Goal: Information Seeking & Learning: Learn about a topic

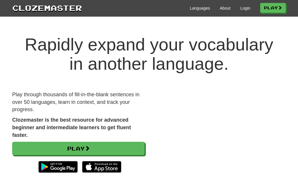
click at [275, 10] on link "Play" at bounding box center [273, 8] width 26 height 10
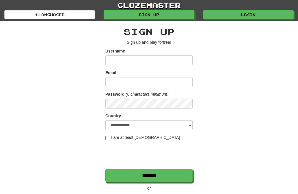
click at [234, 19] on link "Login" at bounding box center [248, 14] width 91 height 9
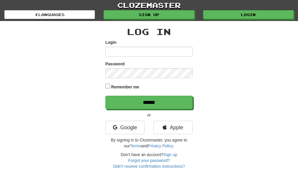
click at [180, 54] on input "Login" at bounding box center [148, 52] width 87 height 10
type input "**********"
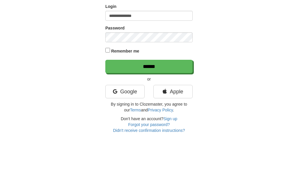
click at [165, 95] on input "******" at bounding box center [148, 101] width 87 height 13
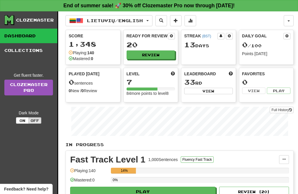
scroll to position [38, 0]
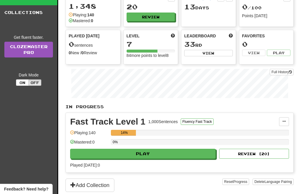
click at [152, 155] on button "Play" at bounding box center [143, 153] width 146 height 10
select select "**"
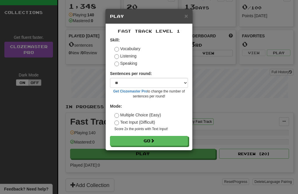
click at [148, 139] on button "Go" at bounding box center [149, 141] width 78 height 10
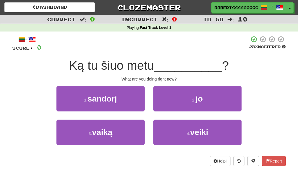
click at [208, 129] on span "veiki" at bounding box center [199, 132] width 18 height 9
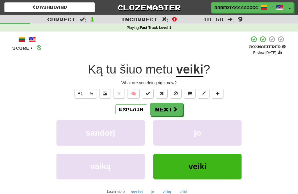
click at [163, 111] on button "Next" at bounding box center [166, 108] width 33 height 13
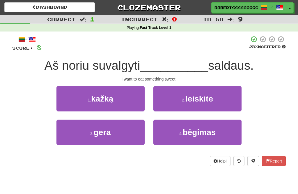
click at [196, 134] on span "bėgimas" at bounding box center [199, 132] width 33 height 9
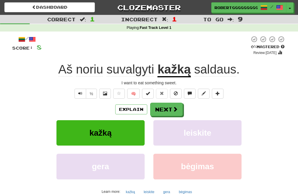
click at [160, 112] on button "Next" at bounding box center [166, 108] width 33 height 13
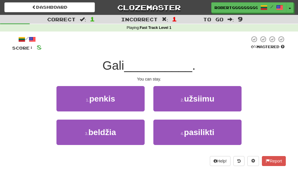
click at [196, 105] on button "2 . užsiimu" at bounding box center [197, 98] width 88 height 25
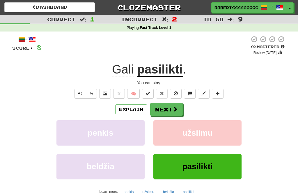
click at [169, 112] on button "Next" at bounding box center [166, 108] width 33 height 13
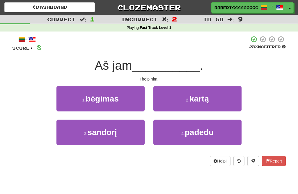
click at [173, 132] on button "4 . padedu" at bounding box center [197, 131] width 88 height 25
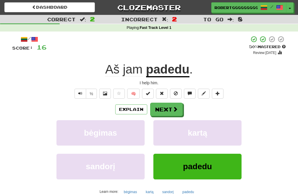
click at [171, 112] on button "Next" at bounding box center [166, 108] width 33 height 13
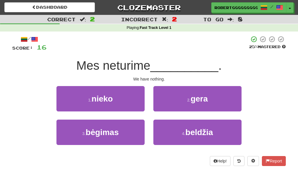
click at [122, 100] on button "1 . nieko" at bounding box center [100, 98] width 88 height 25
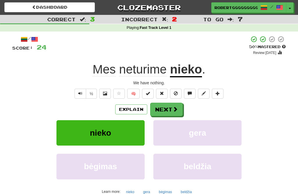
click at [172, 112] on button "Next" at bounding box center [166, 108] width 33 height 13
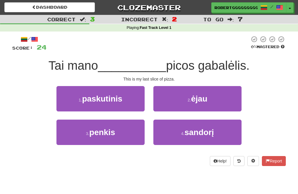
click at [184, 137] on button "4 . sandorį" at bounding box center [197, 131] width 88 height 25
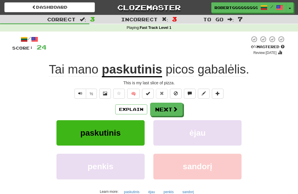
click at [171, 107] on button "Next" at bounding box center [166, 108] width 33 height 13
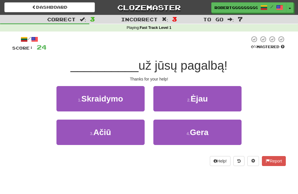
click at [114, 139] on button "3 . Ačiū" at bounding box center [100, 131] width 88 height 25
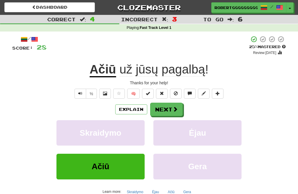
click at [178, 112] on button "Next" at bounding box center [166, 108] width 33 height 13
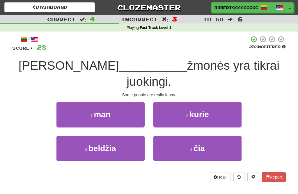
click at [193, 110] on span "kurie" at bounding box center [200, 114] width 20 height 9
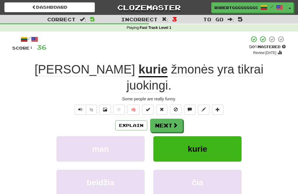
click at [170, 118] on button "Next" at bounding box center [166, 124] width 33 height 13
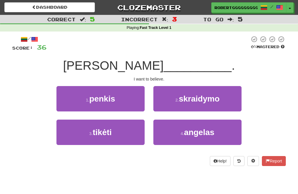
click at [210, 132] on span "angelas" at bounding box center [199, 132] width 30 height 9
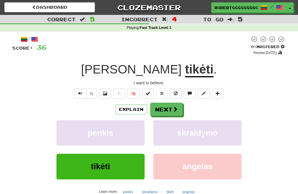
click at [172, 112] on button "Next" at bounding box center [166, 108] width 33 height 13
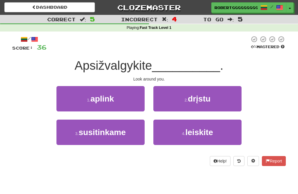
click at [126, 136] on button "3 . susitinkame" at bounding box center [100, 131] width 88 height 25
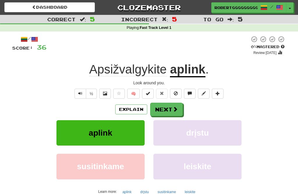
click at [175, 114] on button "Next" at bounding box center [166, 108] width 33 height 13
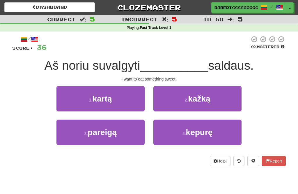
click at [117, 100] on button "1 . kartą" at bounding box center [100, 98] width 88 height 25
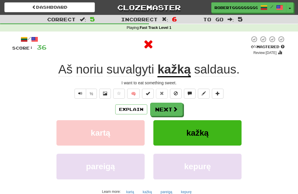
click at [167, 112] on button "Next" at bounding box center [166, 108] width 33 height 13
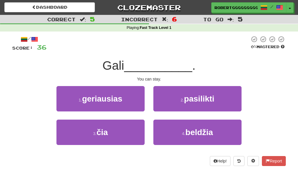
click at [194, 94] on span "pasilikti" at bounding box center [199, 98] width 30 height 9
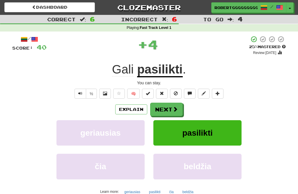
click at [170, 111] on button "Next" at bounding box center [166, 108] width 33 height 13
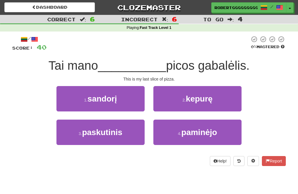
click at [114, 128] on span "paskutinis" at bounding box center [102, 132] width 40 height 9
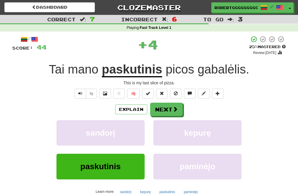
click at [172, 108] on button "Next" at bounding box center [166, 108] width 33 height 13
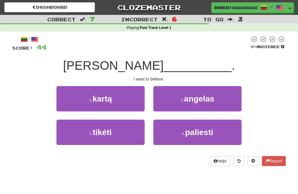
click at [116, 136] on button "3 . tikėti" at bounding box center [100, 131] width 88 height 25
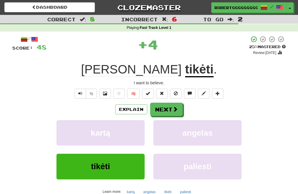
click at [175, 109] on span at bounding box center [175, 108] width 5 height 5
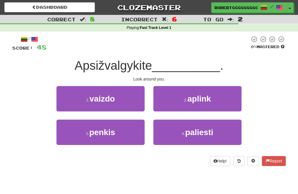
click at [204, 102] on span "aplink" at bounding box center [199, 98] width 24 height 9
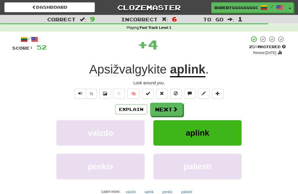
click at [171, 107] on button "Next" at bounding box center [166, 108] width 33 height 13
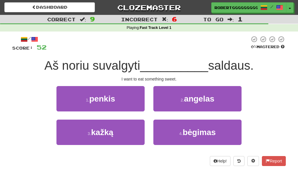
click at [124, 128] on button "3 . kažką" at bounding box center [100, 131] width 88 height 25
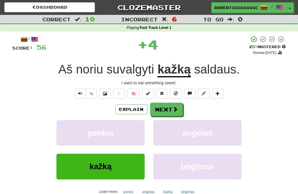
click at [167, 112] on button "Next" at bounding box center [166, 108] width 33 height 13
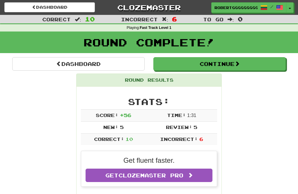
click at [114, 62] on link "Dashboard" at bounding box center [78, 63] width 132 height 13
